Goal: Task Accomplishment & Management: Manage account settings

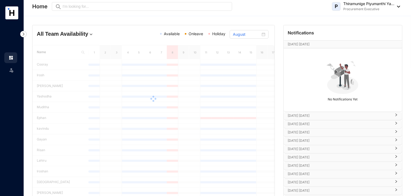
click at [116, 18] on div "All Team Availability Available Onleave Holiday August Name 1 2 3 4 5 6 7 8 9 1…" at bounding box center [217, 141] width 387 height 251
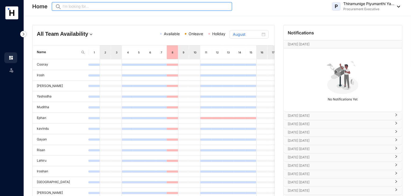
click at [101, 9] on input "text" at bounding box center [146, 6] width 166 height 6
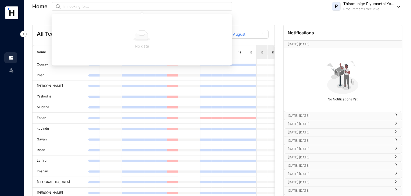
click at [284, 12] on header "Home Preview P Thiramunige Piyumanthi Ya... Procurement Executive" at bounding box center [217, 8] width 387 height 16
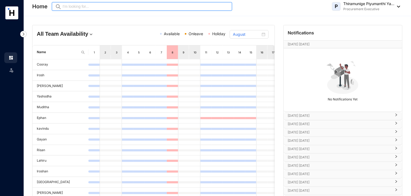
click at [155, 9] on input "text" at bounding box center [146, 6] width 166 height 6
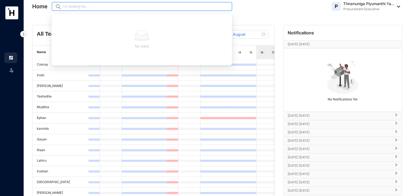
type input "o"
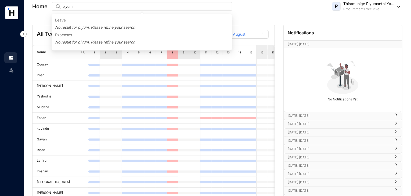
click at [280, 20] on div "All Team Availability Available Onleave Holiday August Name 1 2 3 4 5 6 7 8 9 1…" at bounding box center [217, 141] width 387 height 251
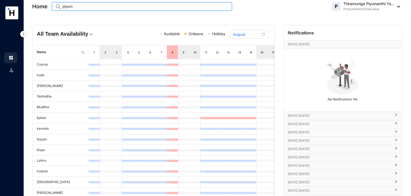
click at [148, 7] on input "piyum" at bounding box center [146, 6] width 166 height 6
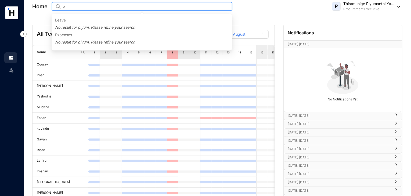
type input "p"
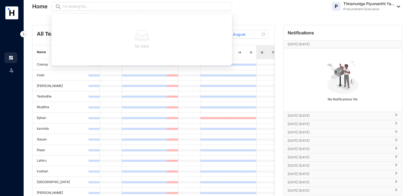
click at [282, 13] on header "Home Preview P Thiramunige Piyumanthi Ya... Procurement Executive" at bounding box center [217, 8] width 387 height 16
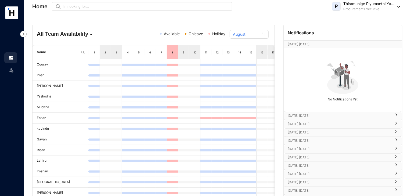
click at [24, 33] on img at bounding box center [23, 34] width 6 height 6
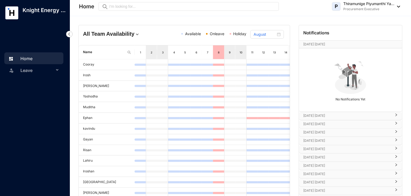
click at [25, 14] on p "Knight Energy ..." at bounding box center [44, 10] width 52 height 8
click at [23, 13] on p "Knight Energy ..." at bounding box center [44, 10] width 52 height 8
click at [16, 18] on rect at bounding box center [11, 12] width 13 height 13
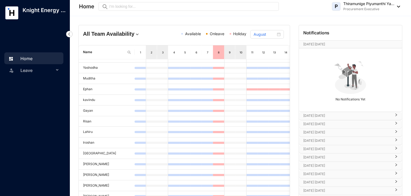
click at [390, 6] on p "Thiramunige Piyumanthi Ya..." at bounding box center [368, 3] width 51 height 5
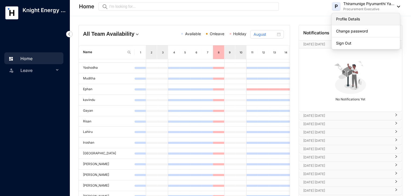
click at [345, 16] on link "Profile Details" at bounding box center [366, 18] width 60 height 5
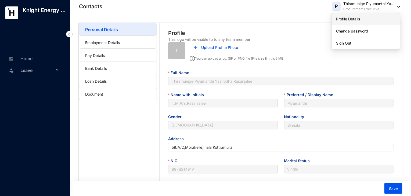
type input "[DATE]"
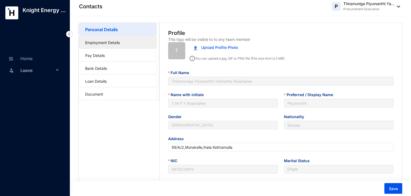
click at [97, 40] on link "Employment Details" at bounding box center [102, 42] width 35 height 5
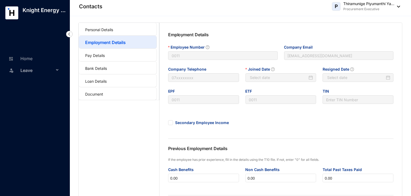
type input "[DATE]"
type input "Invalid Date"
click at [98, 53] on link "Pay Details" at bounding box center [95, 55] width 20 height 5
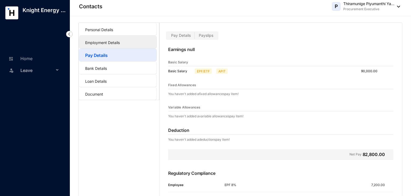
click at [99, 44] on link "Employment Details" at bounding box center [102, 42] width 35 height 5
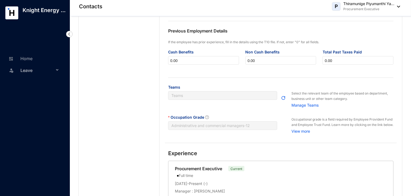
scroll to position [123, 0]
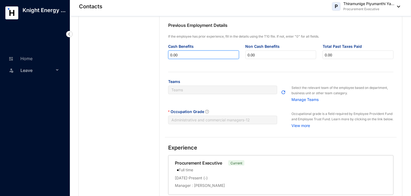
click at [211, 59] on input "0.00" at bounding box center [203, 55] width 70 height 9
click at [225, 71] on div "Employment Details Employee Number 0011 Company Email [EMAIL_ADDRESS][DOMAIN_NA…" at bounding box center [281, 22] width 242 height 244
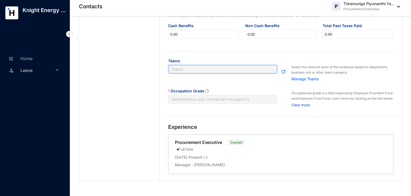
scroll to position [145, 0]
click at [30, 56] on link "Home" at bounding box center [20, 58] width 26 height 5
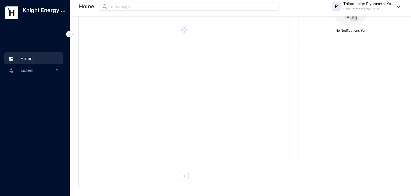
scroll to position [68, 0]
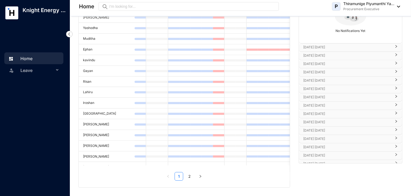
click at [31, 36] on div at bounding box center [36, 28] width 73 height 17
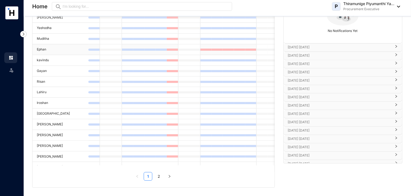
scroll to position [0, 0]
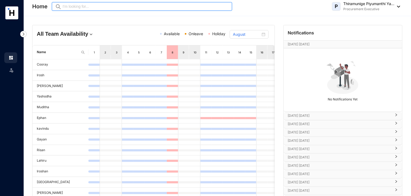
click at [67, 4] on input "text" at bounding box center [146, 6] width 166 height 6
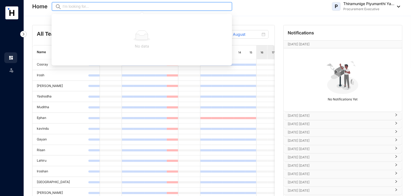
click at [67, 4] on input "text" at bounding box center [146, 6] width 166 height 6
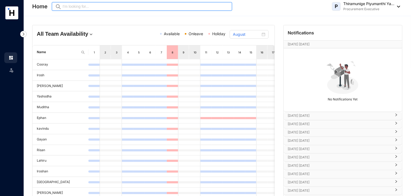
click at [67, 4] on input "text" at bounding box center [146, 6] width 166 height 6
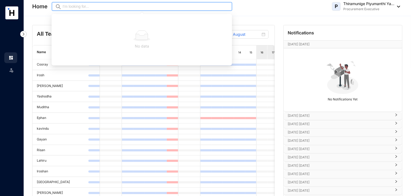
click at [67, 4] on input "text" at bounding box center [146, 6] width 166 height 6
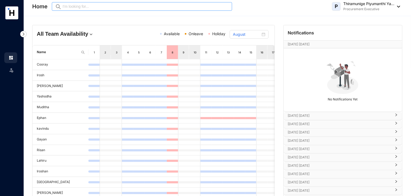
click at [76, 10] on span "Preview" at bounding box center [142, 6] width 180 height 9
click at [70, 8] on input "text" at bounding box center [146, 6] width 166 height 6
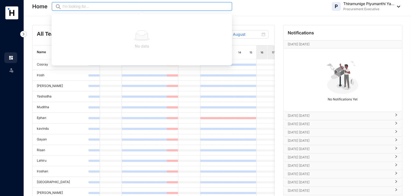
click at [180, 6] on input "text" at bounding box center [146, 6] width 166 height 6
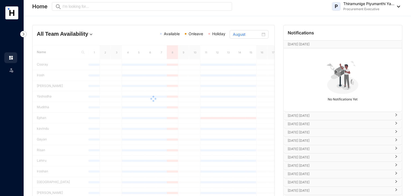
click at [120, 22] on div "All Team Availability Available Onleave Holiday August Name 1 2 3 4 5 6 7 8 9 1…" at bounding box center [217, 141] width 387 height 251
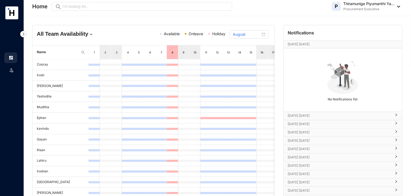
click at [99, 12] on div "Home Preview P Thiramunige Piyumanthi Ya... Procurement Executive" at bounding box center [216, 6] width 368 height 11
click at [108, 28] on div "All Team Availability Available Onleave Holiday August" at bounding box center [153, 35] width 242 height 20
click at [85, 34] on h4 "All Team Availability" at bounding box center [76, 34] width 78 height 8
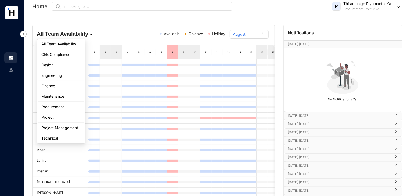
click at [85, 34] on h4 "All Team Availability" at bounding box center [76, 34] width 78 height 8
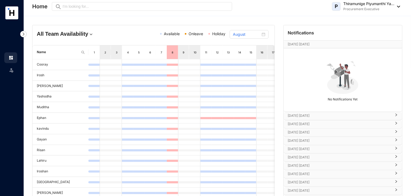
click at [85, 34] on h4 "All Team Availability" at bounding box center [76, 34] width 78 height 8
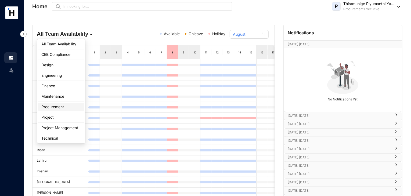
click at [66, 107] on div "Procurement" at bounding box center [60, 106] width 39 height 5
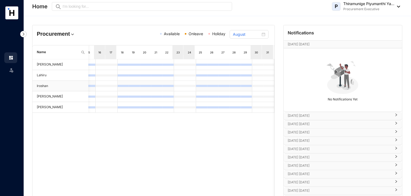
click at [231, 83] on td at bounding box center [235, 86] width 11 height 11
click at [264, 35] on div "August" at bounding box center [249, 34] width 32 height 6
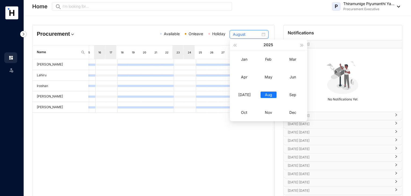
click at [264, 35] on div "August" at bounding box center [249, 34] width 32 height 6
type input "October"
click at [247, 112] on div "Oct" at bounding box center [244, 112] width 16 height 6
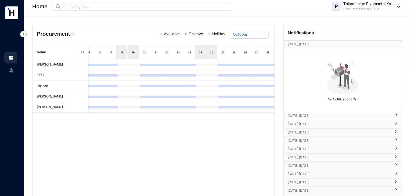
click at [70, 34] on img at bounding box center [72, 34] width 5 height 5
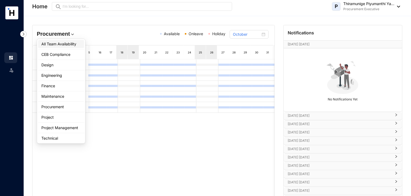
click at [67, 47] on li "All Team Availability" at bounding box center [61, 44] width 46 height 8
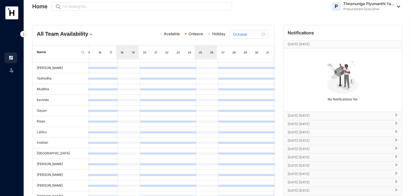
click at [219, 36] on span "Holiday" at bounding box center [216, 34] width 17 height 6
click at [197, 33] on span "Onleave" at bounding box center [196, 33] width 15 height 5
click at [175, 27] on div "All Team Availability Available Onleave Holiday October" at bounding box center [153, 35] width 242 height 20
click at [398, 7] on img at bounding box center [397, 7] width 6 height 2
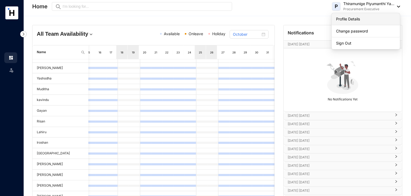
click at [358, 20] on link "Profile Details" at bounding box center [366, 18] width 60 height 5
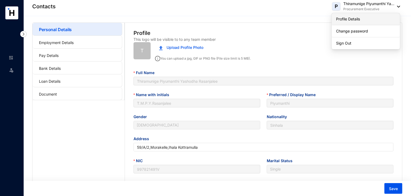
type input "[DATE]"
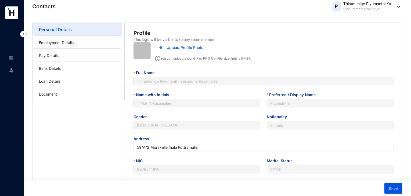
click at [272, 44] on div "Upload Profile Photo" at bounding box center [274, 48] width 238 height 12
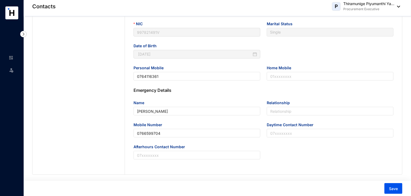
scroll to position [144, 0]
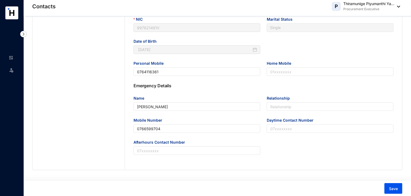
click at [179, 155] on div "Afterhours Contact Number" at bounding box center [196, 150] width 133 height 22
click at [169, 153] on input "Afterhours Contact Number" at bounding box center [196, 150] width 127 height 9
click at [303, 127] on input "Daytime Contact Number" at bounding box center [330, 128] width 127 height 9
click at [298, 108] on input "Relationship" at bounding box center [330, 106] width 127 height 9
click at [288, 74] on input "Home Mobile" at bounding box center [330, 71] width 127 height 9
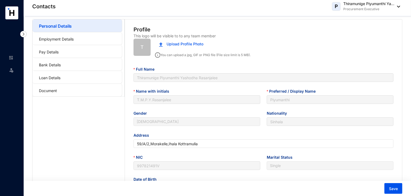
scroll to position [0, 0]
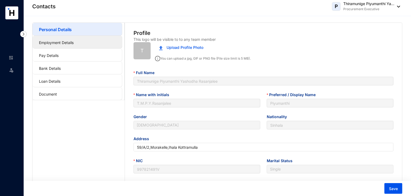
click at [53, 43] on link "Employment Details" at bounding box center [56, 42] width 35 height 5
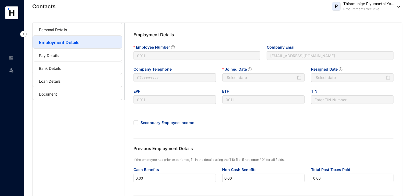
type input "[DATE]"
type input "Invalid Date"
click at [14, 56] on link at bounding box center [15, 57] width 13 height 5
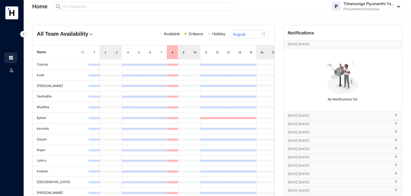
click at [80, 37] on h4 "All Team Availability" at bounding box center [76, 34] width 78 height 8
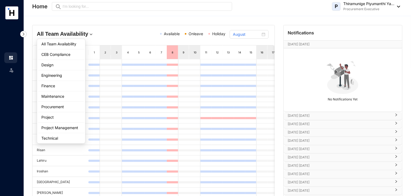
drag, startPoint x: 106, startPoint y: 67, endPoint x: 104, endPoint y: 64, distance: 3.1
click at [104, 64] on div "All Team Availability CEB Compliance Design Engineering Finance Maintenance Pro…" at bounding box center [76, 91] width 78 height 105
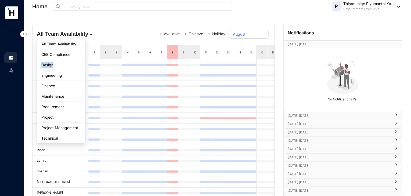
click at [104, 64] on div "All Team Availability CEB Compliance Design Engineering Finance Maintenance Pro…" at bounding box center [76, 91] width 78 height 105
click at [113, 22] on div "All Team Availability Available Onleave Holiday August Name 1 2 3 4 5 6 7 8 9 1…" at bounding box center [217, 141] width 387 height 251
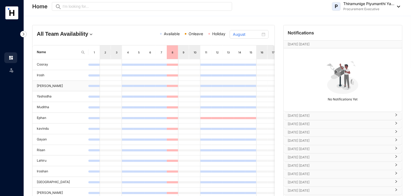
click at [59, 84] on td "[PERSON_NAME]" at bounding box center [60, 86] width 56 height 11
click at [63, 85] on td "[PERSON_NAME]" at bounding box center [60, 86] width 56 height 11
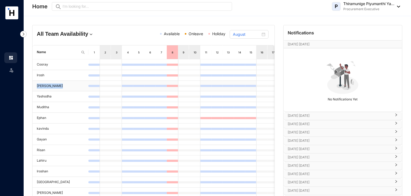
click at [63, 85] on td "[PERSON_NAME]" at bounding box center [60, 86] width 56 height 11
click at [88, 86] on td "[PERSON_NAME]" at bounding box center [60, 86] width 56 height 11
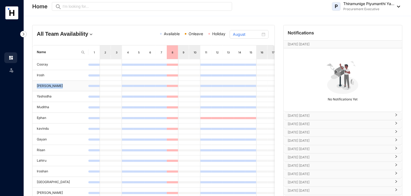
click at [78, 87] on td "[PERSON_NAME]" at bounding box center [60, 86] width 56 height 11
click at [77, 86] on td "[PERSON_NAME]" at bounding box center [60, 86] width 56 height 11
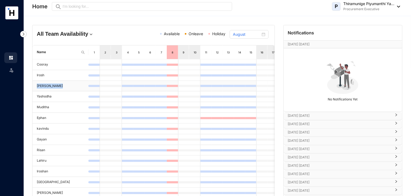
click at [77, 86] on td "[PERSON_NAME]" at bounding box center [60, 86] width 56 height 11
click at [398, 6] on img at bounding box center [397, 7] width 6 height 2
click at [283, 23] on div "All Team Availability Available Onleave Holiday August Name 1 2 3 4 5 6 7 8 9 1…" at bounding box center [217, 141] width 387 height 251
click at [194, 39] on div "Available Onleave Holiday" at bounding box center [187, 35] width 78 height 9
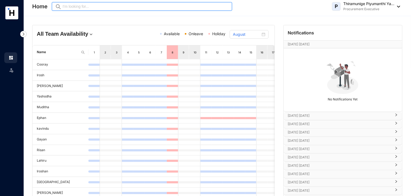
click at [79, 6] on input "text" at bounding box center [146, 6] width 166 height 6
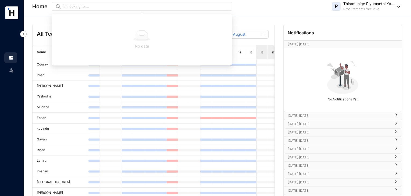
click at [278, 11] on div "Home Preview P Thiramunige Piyumanthi Ya... Procurement Executive" at bounding box center [216, 6] width 368 height 11
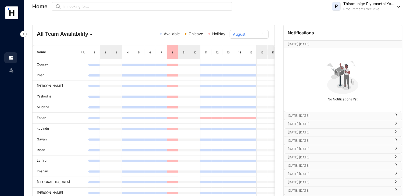
click at [260, 10] on div "Home Preview P Thiramunige Piyumanthi Ya... Procurement Executive" at bounding box center [216, 6] width 368 height 11
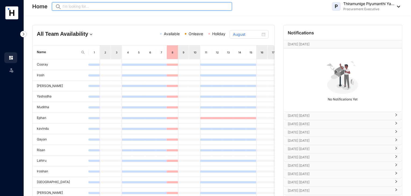
click at [214, 8] on input "text" at bounding box center [146, 6] width 166 height 6
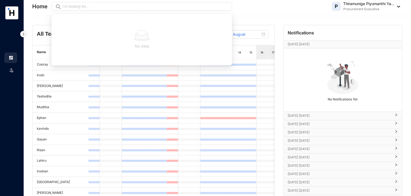
click at [266, 0] on header "Home Preview P Thiramunige Piyumanthi Ya... Procurement Executive" at bounding box center [217, 8] width 387 height 16
